Goal: Transaction & Acquisition: Purchase product/service

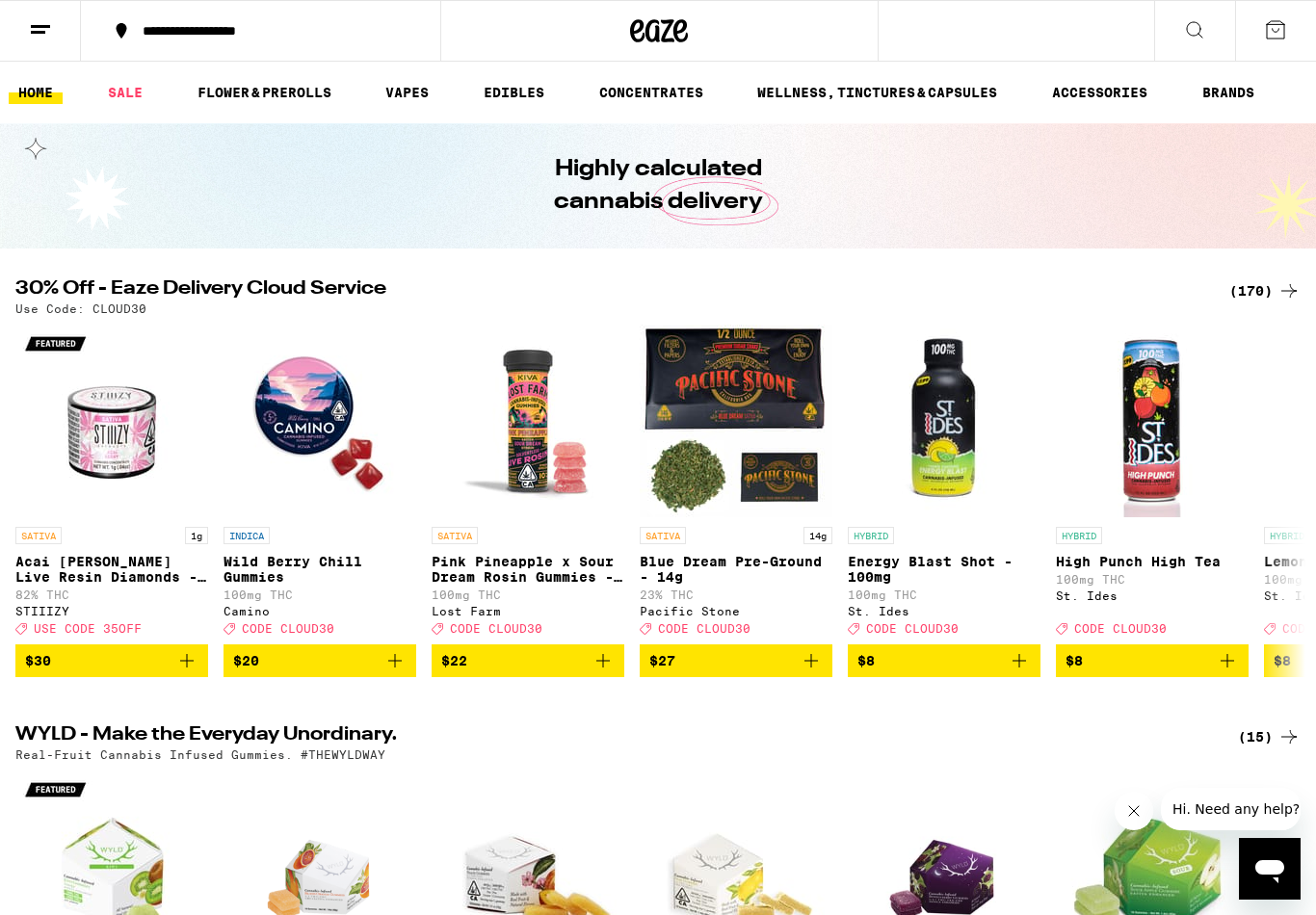
click at [1283, 288] on icon at bounding box center [1288, 290] width 23 height 23
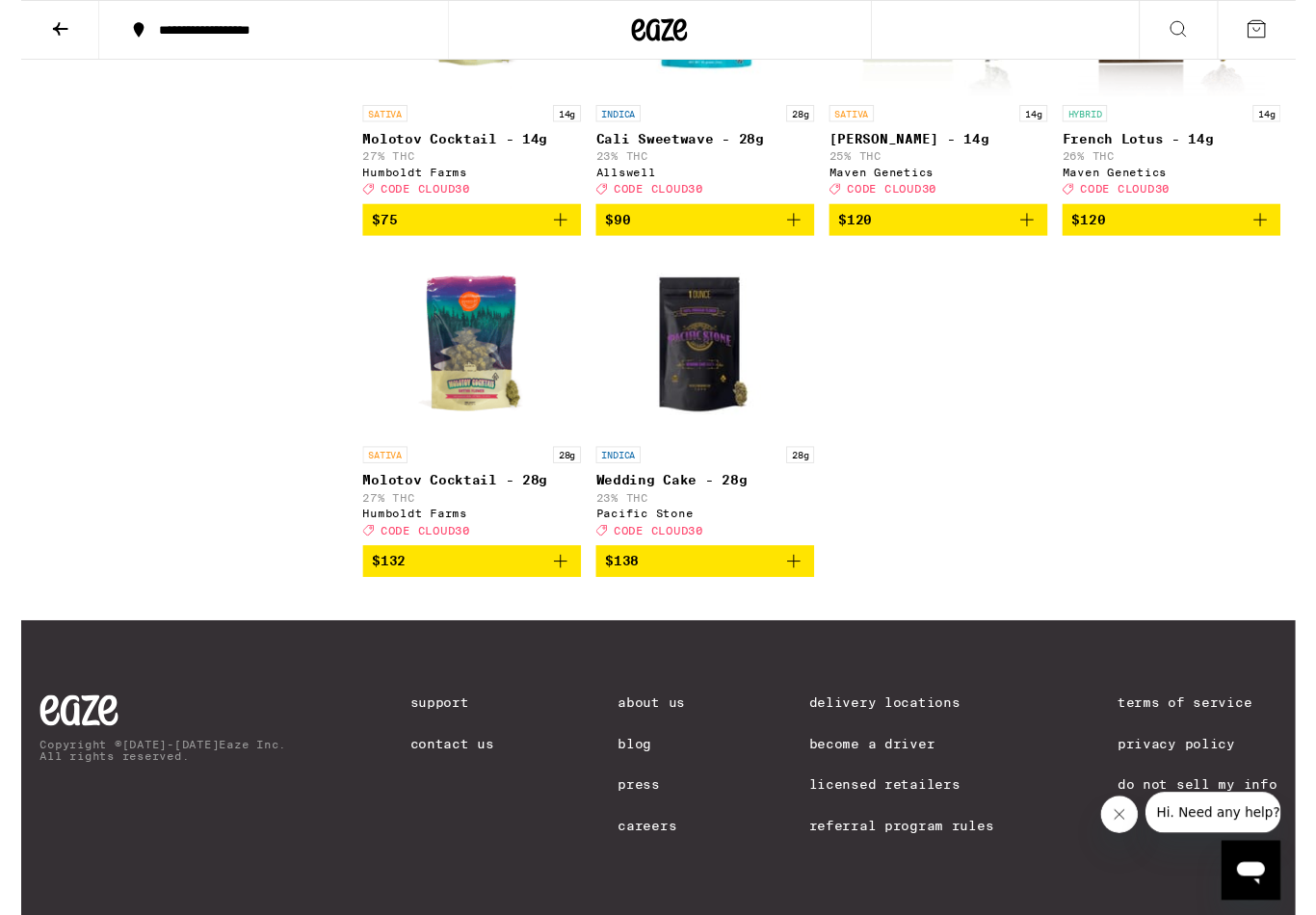
scroll to position [15815, 0]
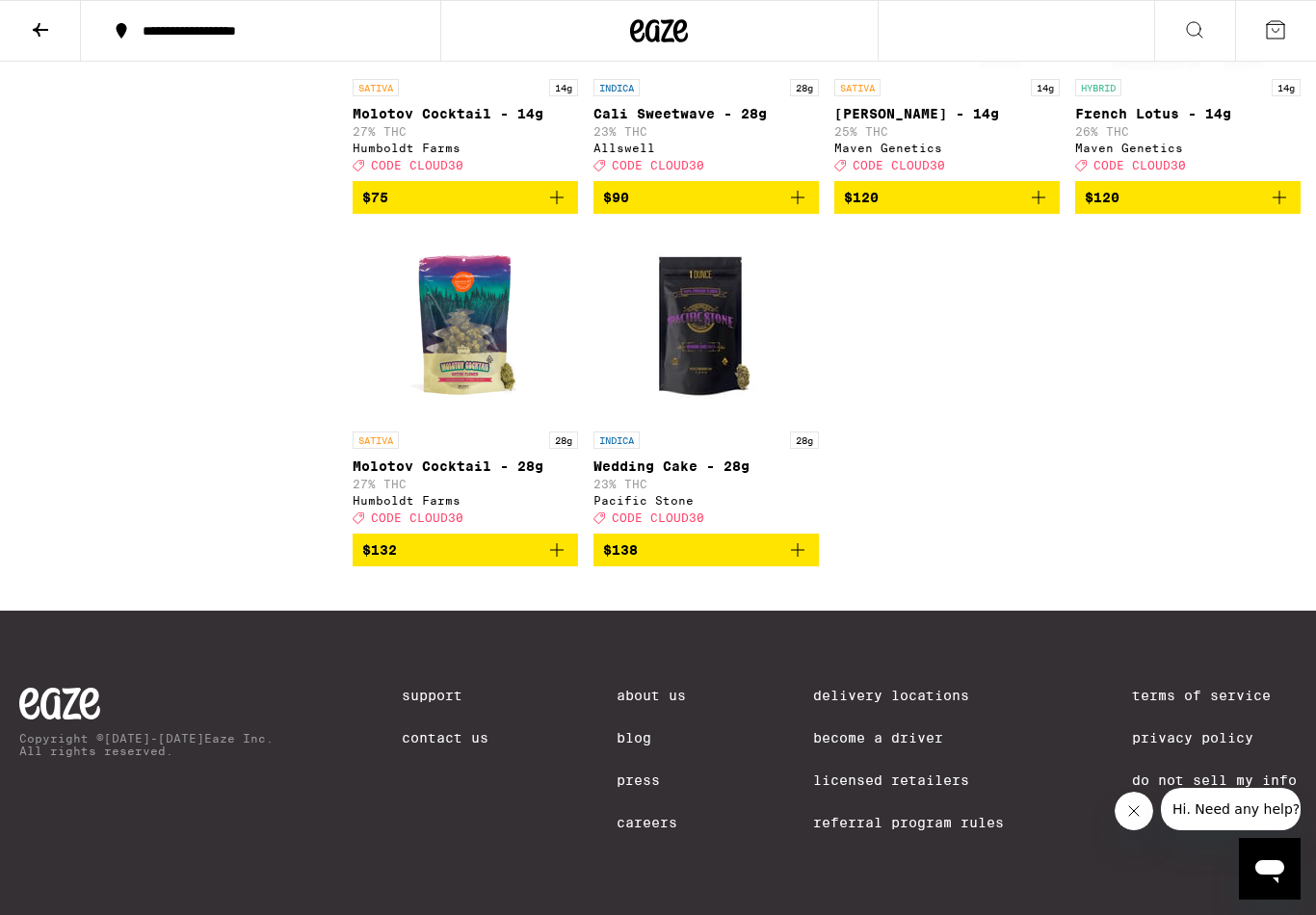
scroll to position [15713, 0]
